Goal: Information Seeking & Learning: Learn about a topic

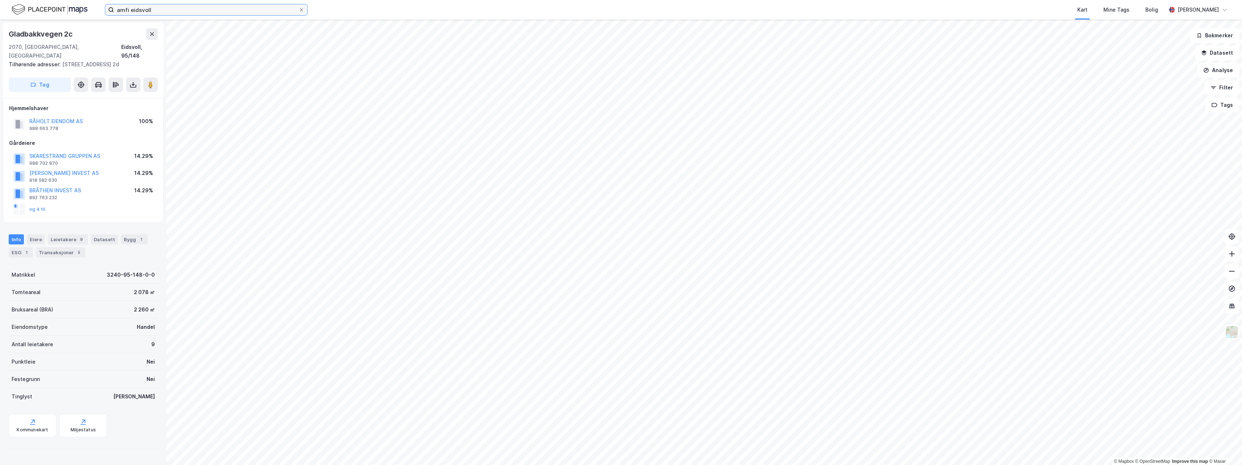
click at [176, 9] on input "amfi eidsvoll" at bounding box center [206, 9] width 185 height 11
type input "a"
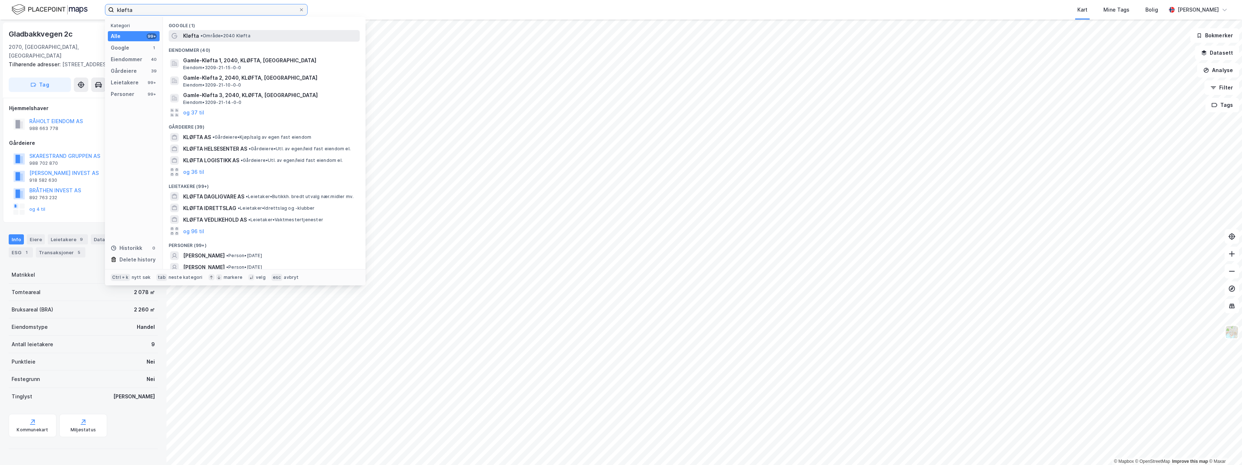
type input "kløfta"
click at [258, 36] on div "Kløfta • Område • 2040 Kløfta" at bounding box center [270, 35] width 175 height 9
